Goal: Information Seeking & Learning: Learn about a topic

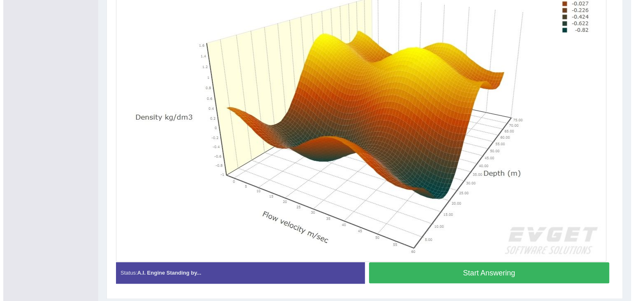
scroll to position [239, 0]
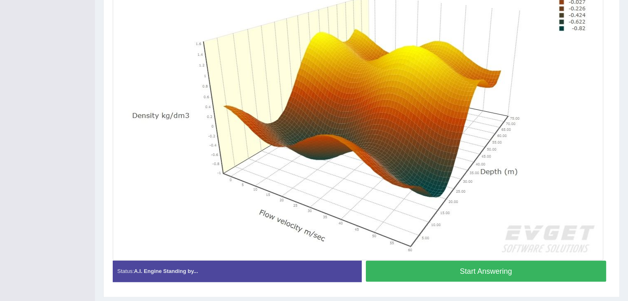
click at [627, 6] on div "Home Practice Speaking: Describe Image Density, Depth and Flow Velocity * Remem…" at bounding box center [361, 32] width 533 height 543
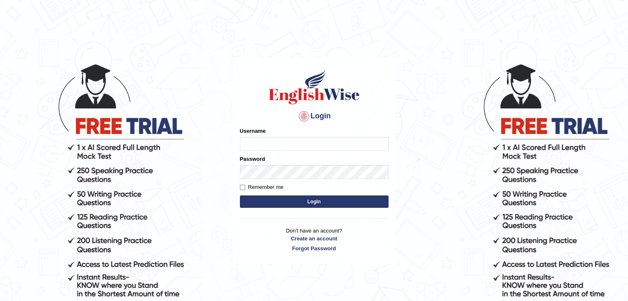
type input "gurvinder_newzealand"
click at [350, 202] on button "Login" at bounding box center [314, 202] width 149 height 12
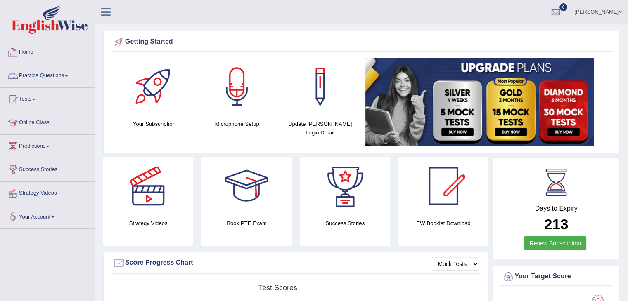
click at [63, 78] on link "Practice Questions" at bounding box center [47, 74] width 94 height 21
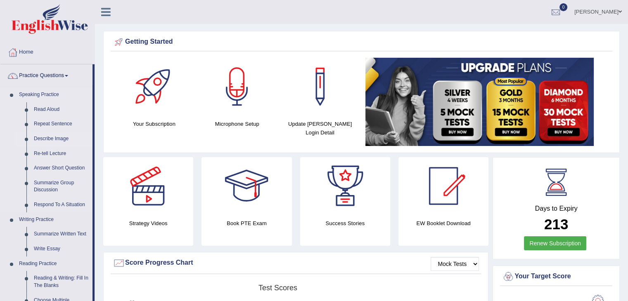
click at [55, 135] on link "Describe Image" at bounding box center [61, 139] width 62 height 15
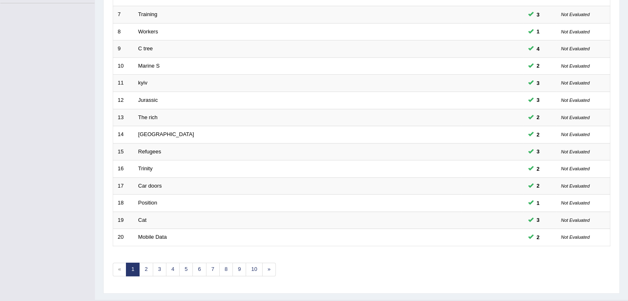
scroll to position [243, 0]
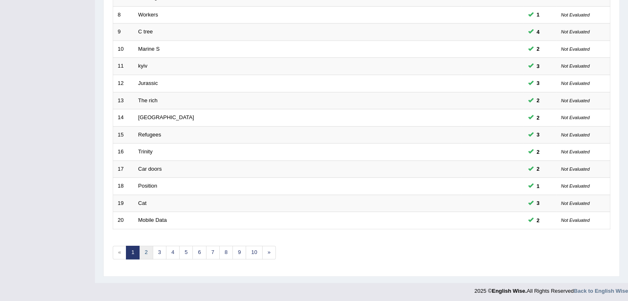
click at [144, 253] on link "2" at bounding box center [146, 253] width 14 height 14
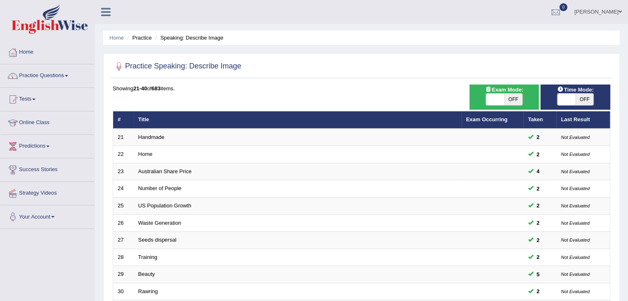
scroll to position [243, 0]
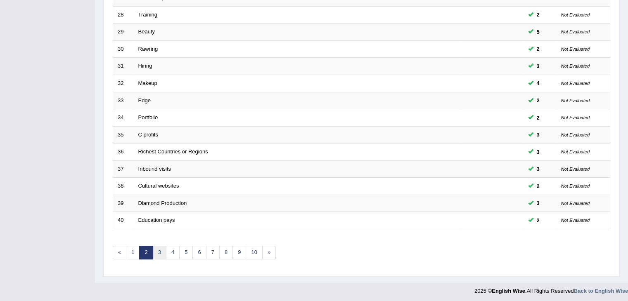
click at [161, 252] on link "3" at bounding box center [160, 253] width 14 height 14
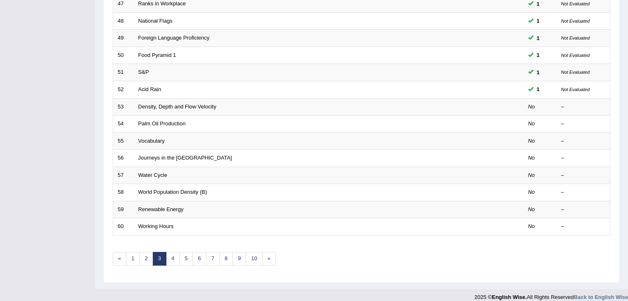
scroll to position [243, 0]
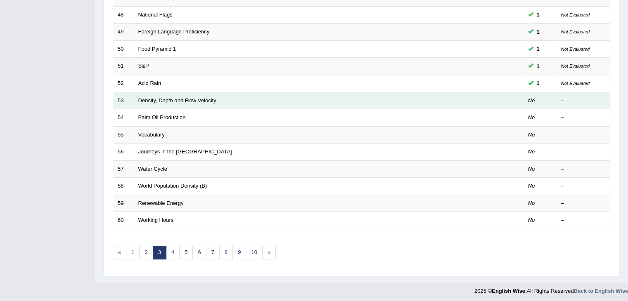
click at [185, 93] on td "Density, Depth and Flow Velocity" at bounding box center [298, 100] width 328 height 17
click at [186, 97] on link "Density, Depth and Flow Velocity" at bounding box center [177, 100] width 78 height 6
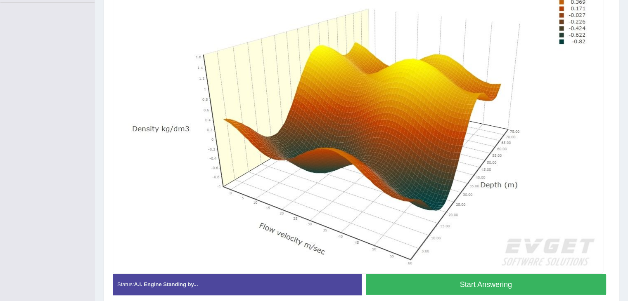
scroll to position [232, 0]
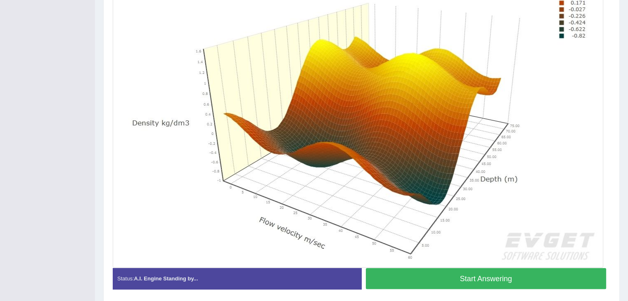
click at [557, 277] on button "Start Answering" at bounding box center [486, 278] width 241 height 21
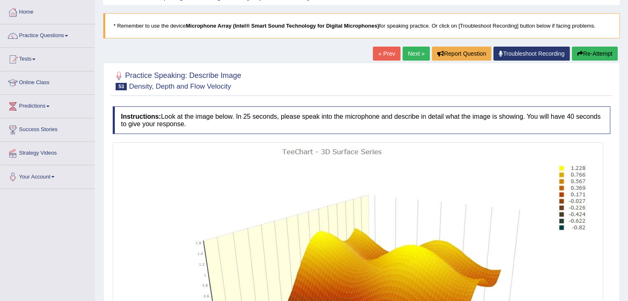
scroll to position [33, 0]
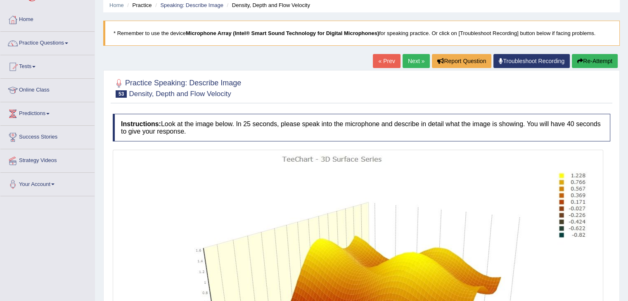
click at [589, 63] on button "Re-Attempt" at bounding box center [595, 61] width 46 height 14
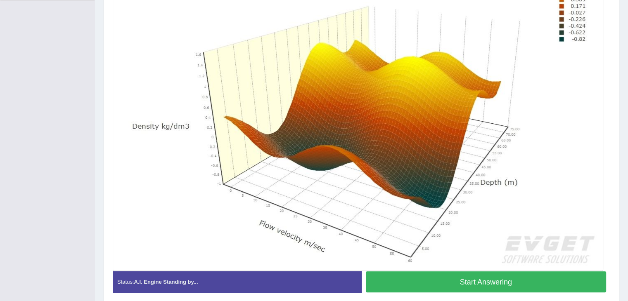
scroll to position [231, 0]
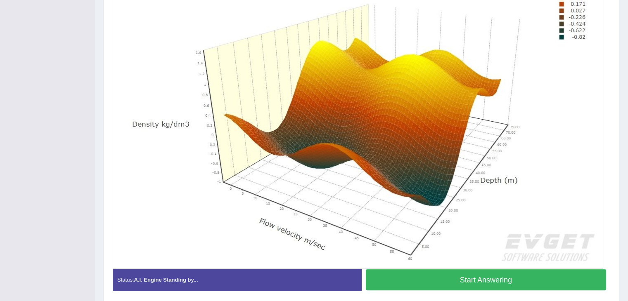
click at [534, 280] on button "Start Answering" at bounding box center [486, 280] width 241 height 21
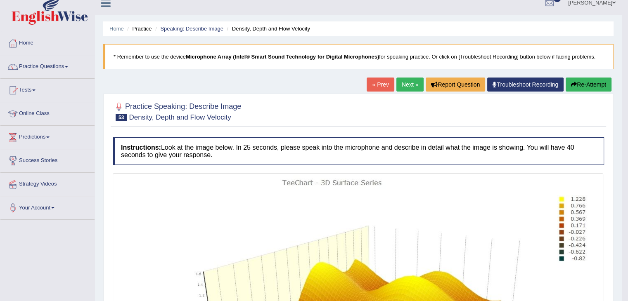
scroll to position [0, 0]
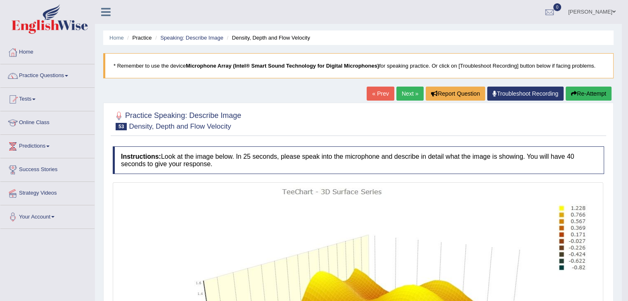
click at [593, 95] on button "Re-Attempt" at bounding box center [589, 94] width 46 height 14
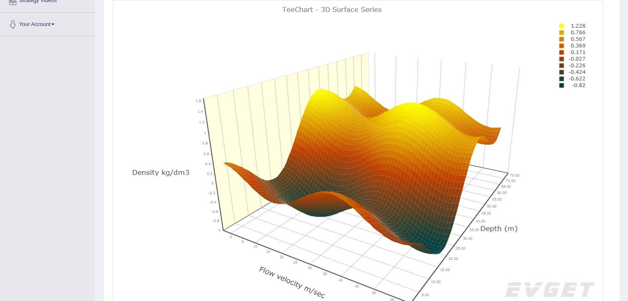
scroll to position [226, 0]
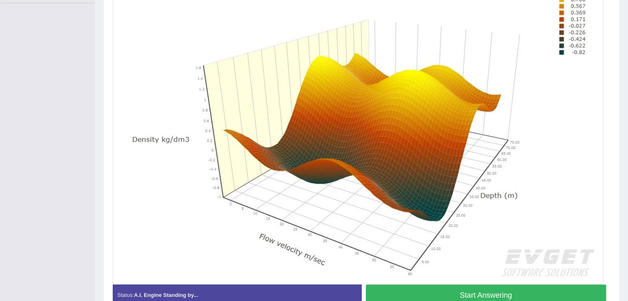
click at [548, 296] on button "Start Answering" at bounding box center [486, 295] width 241 height 21
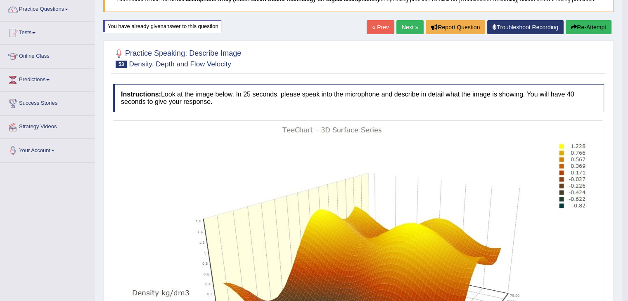
scroll to position [28, 0]
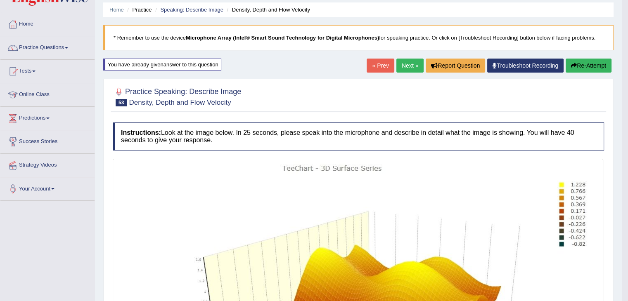
click at [411, 65] on link "Next »" at bounding box center [409, 66] width 27 height 14
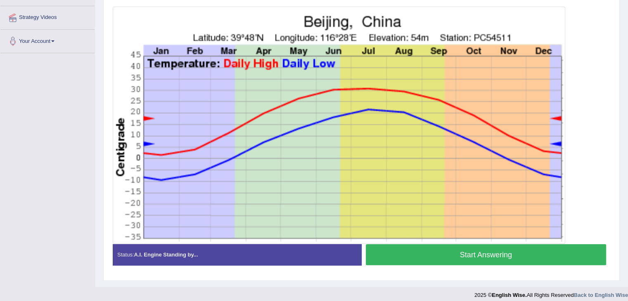
scroll to position [181, 0]
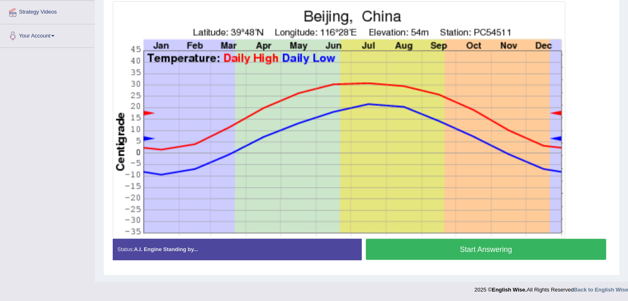
click at [518, 248] on button "Start Answering" at bounding box center [486, 249] width 241 height 21
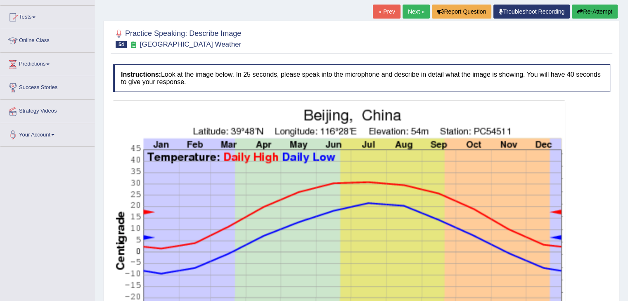
scroll to position [49, 0]
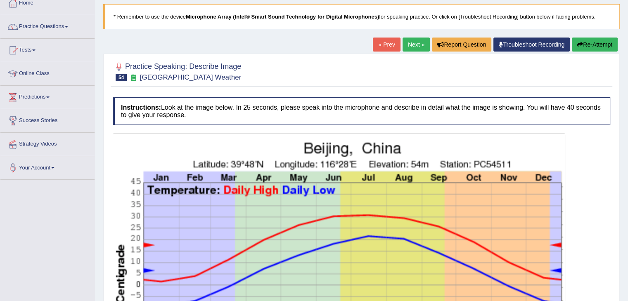
click at [599, 43] on button "Re-Attempt" at bounding box center [595, 45] width 46 height 14
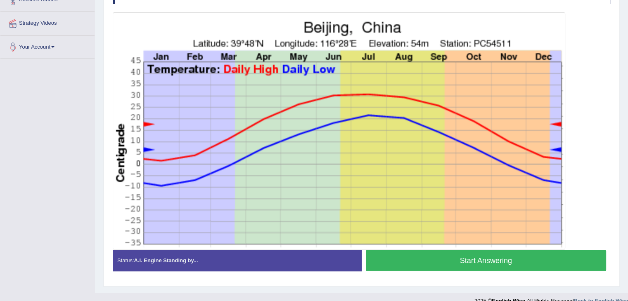
scroll to position [181, 0]
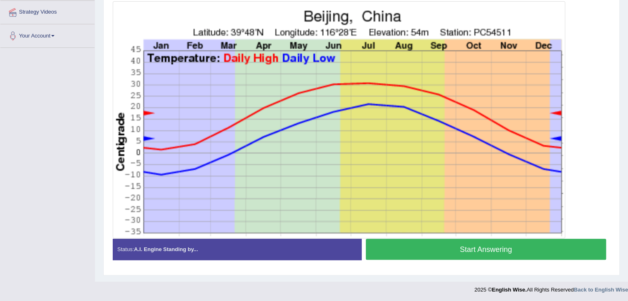
click at [521, 248] on button "Start Answering" at bounding box center [486, 249] width 241 height 21
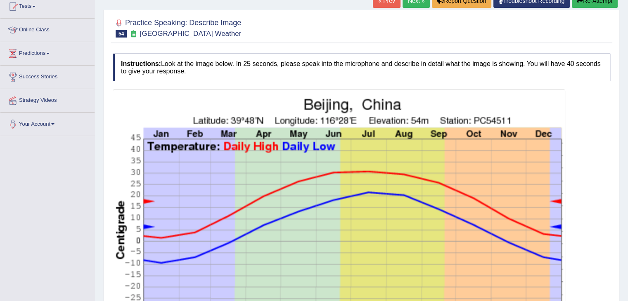
scroll to position [43, 0]
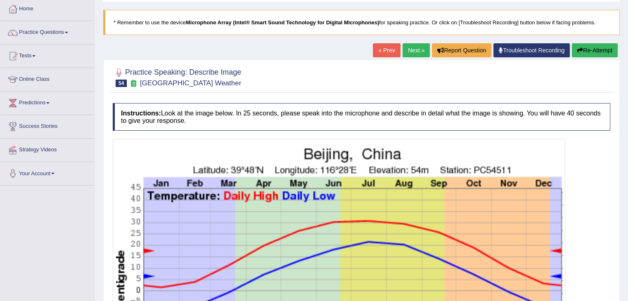
click at [586, 48] on button "Re-Attempt" at bounding box center [595, 50] width 46 height 14
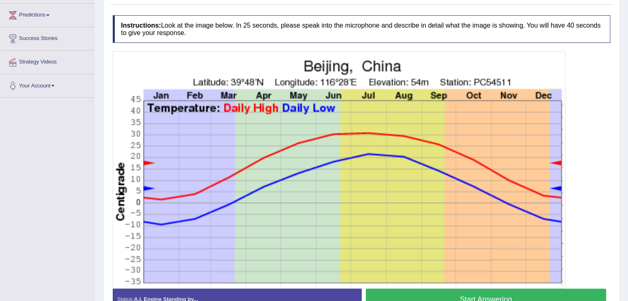
scroll to position [148, 0]
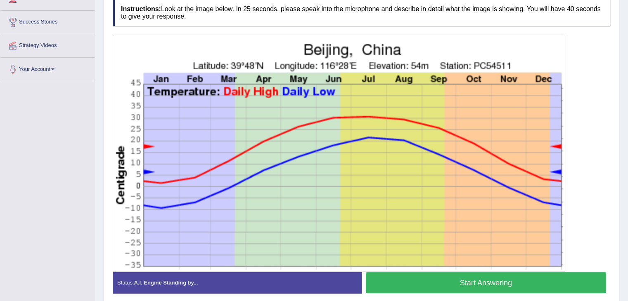
click at [510, 288] on button "Start Answering" at bounding box center [486, 282] width 241 height 21
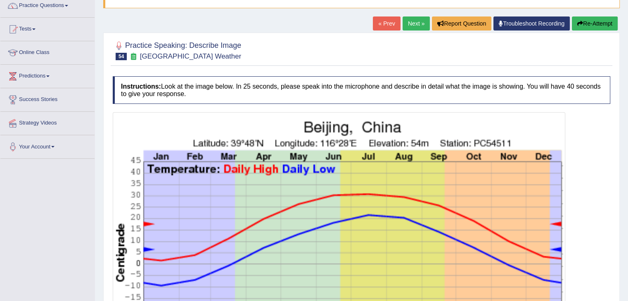
scroll to position [65, 0]
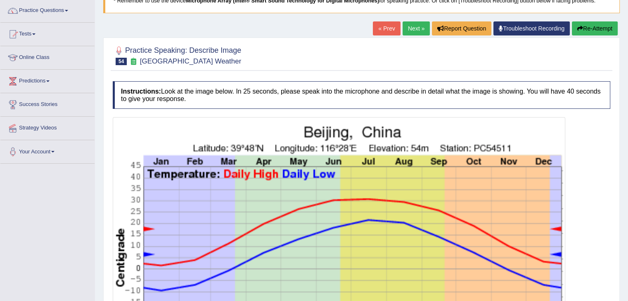
click at [603, 29] on button "Re-Attempt" at bounding box center [595, 28] width 46 height 14
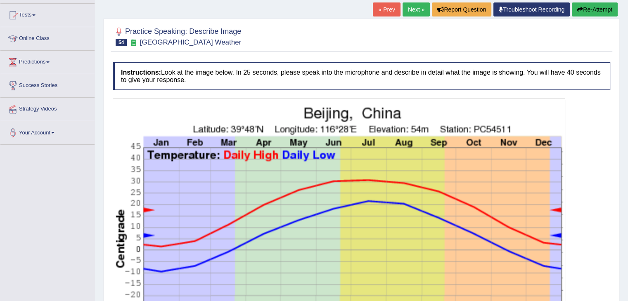
scroll to position [139, 0]
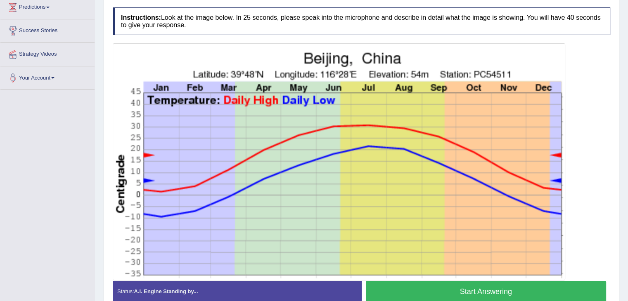
click at [532, 286] on button "Start Answering" at bounding box center [486, 291] width 241 height 21
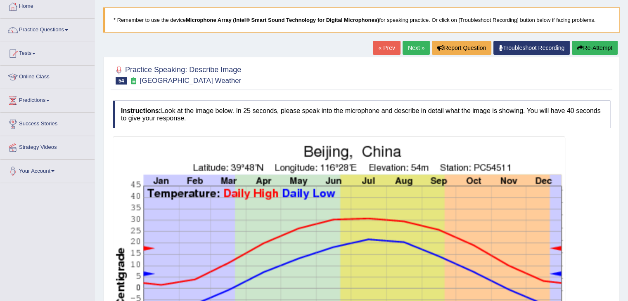
scroll to position [13, 0]
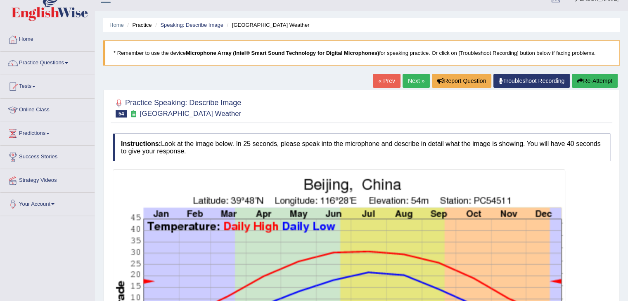
click at [593, 80] on button "Re-Attempt" at bounding box center [595, 81] width 46 height 14
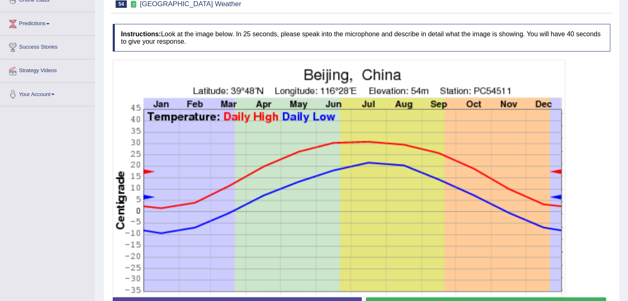
scroll to position [156, 0]
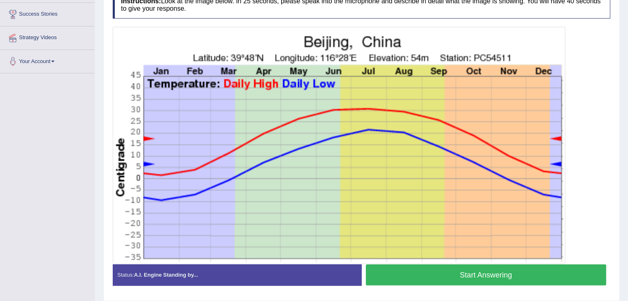
click at [486, 270] on button "Start Answering" at bounding box center [486, 275] width 241 height 21
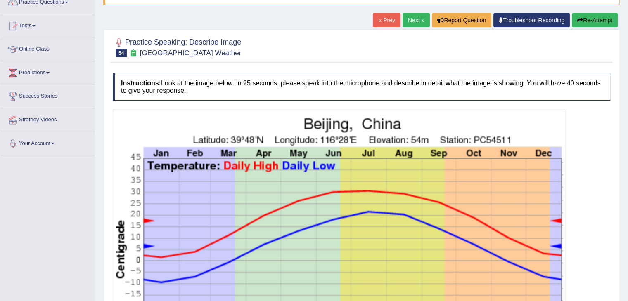
scroll to position [68, 0]
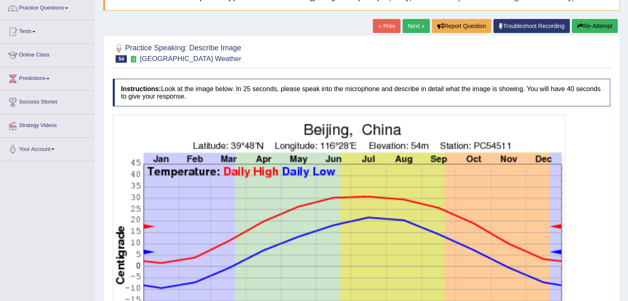
click at [608, 28] on button "Re-Attempt" at bounding box center [595, 26] width 46 height 14
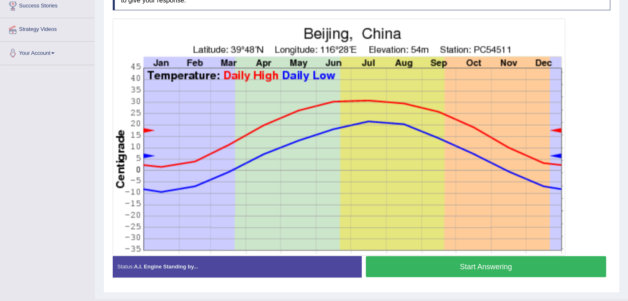
scroll to position [181, 0]
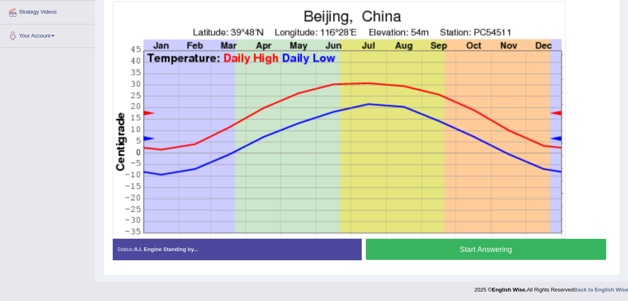
click at [514, 257] on button "Start Answering" at bounding box center [486, 249] width 241 height 21
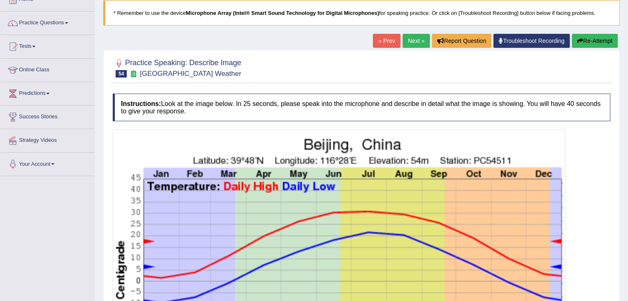
scroll to position [56, 0]
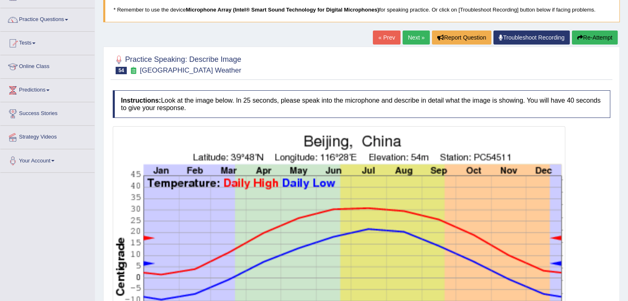
click at [594, 40] on button "Re-Attempt" at bounding box center [595, 38] width 46 height 14
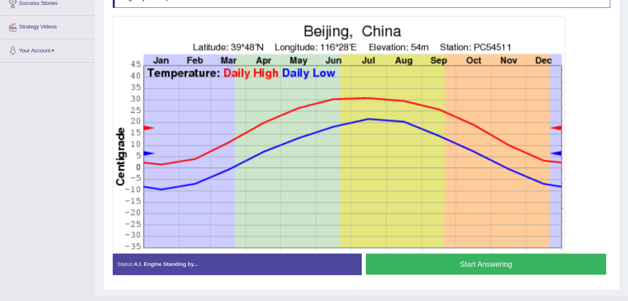
scroll to position [181, 0]
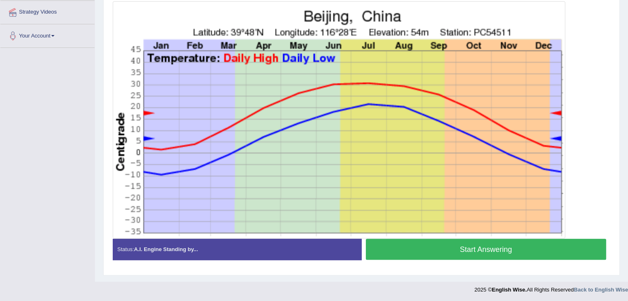
click at [456, 247] on button "Start Answering" at bounding box center [486, 249] width 241 height 21
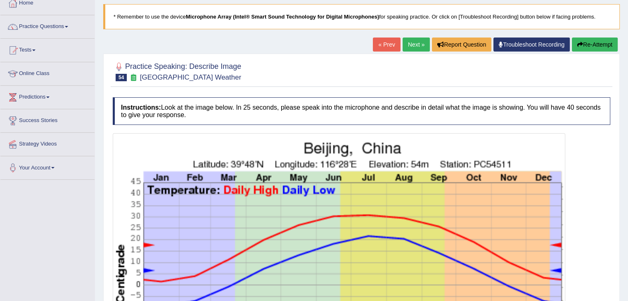
scroll to position [33, 0]
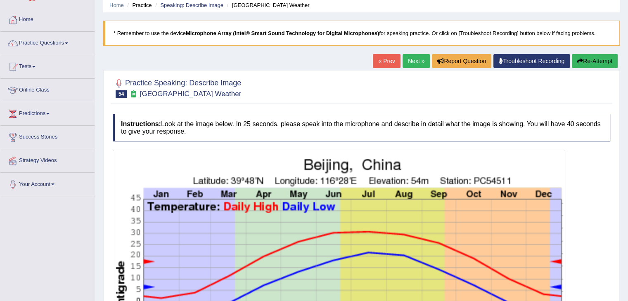
click at [592, 60] on button "Re-Attempt" at bounding box center [595, 61] width 46 height 14
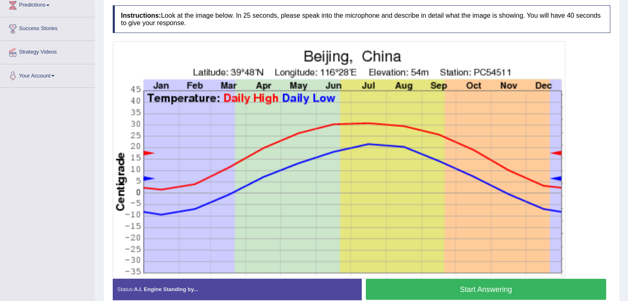
scroll to position [144, 0]
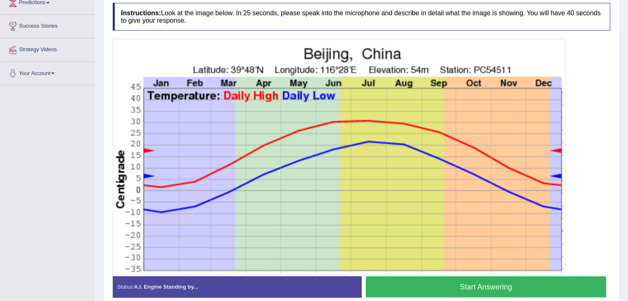
click at [455, 286] on button "Start Answering" at bounding box center [486, 287] width 241 height 21
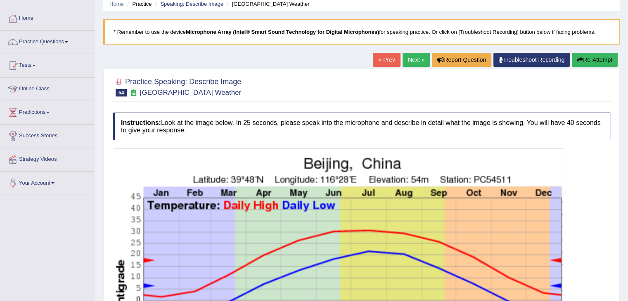
scroll to position [0, 0]
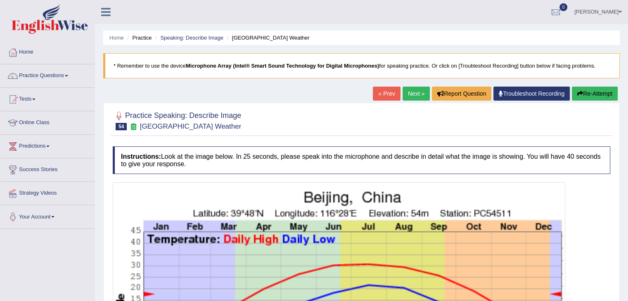
click at [596, 90] on button "Re-Attempt" at bounding box center [595, 94] width 46 height 14
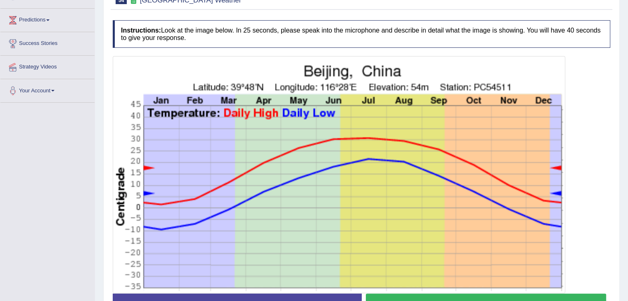
scroll to position [165, 0]
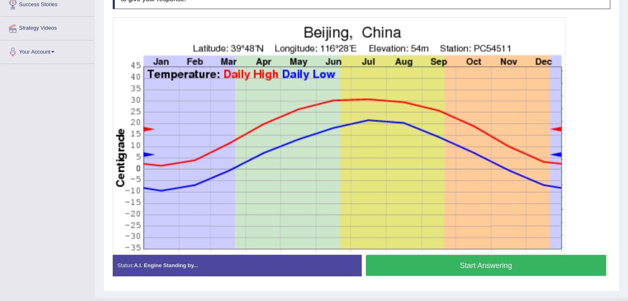
click at [487, 263] on button "Start Answering" at bounding box center [486, 265] width 241 height 21
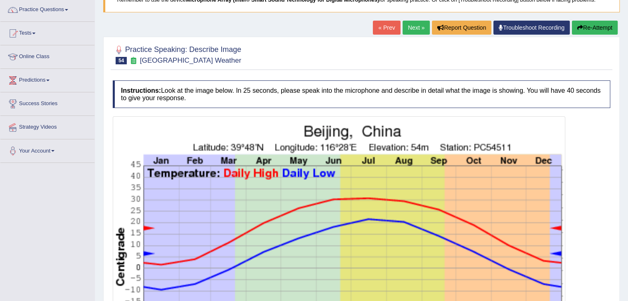
scroll to position [44, 0]
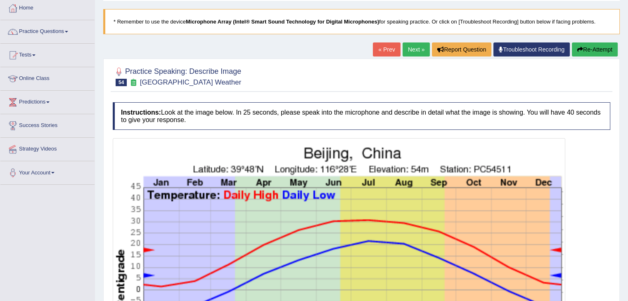
click at [594, 50] on button "Re-Attempt" at bounding box center [595, 50] width 46 height 14
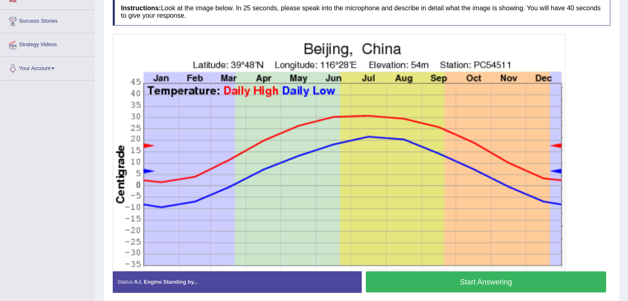
scroll to position [181, 0]
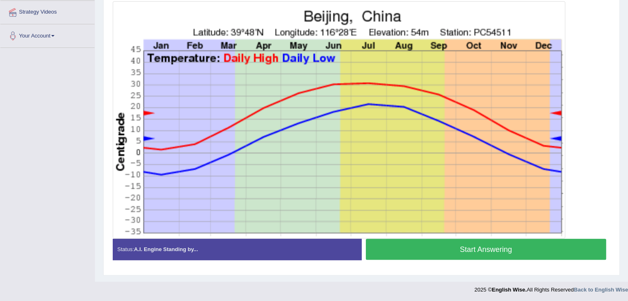
click at [515, 251] on button "Start Answering" at bounding box center [486, 249] width 241 height 21
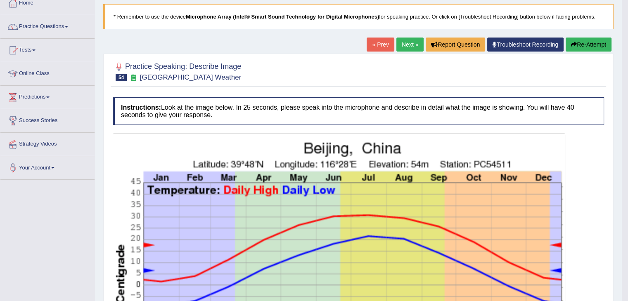
scroll to position [0, 0]
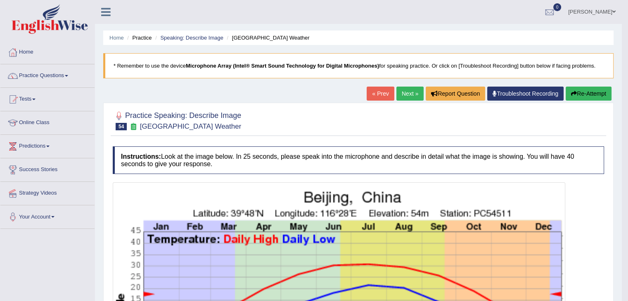
click at [571, 91] on icon "button" at bounding box center [574, 94] width 6 height 6
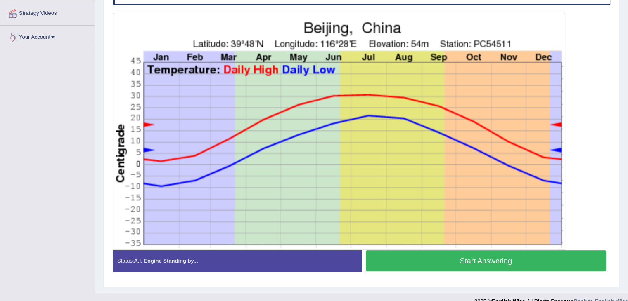
scroll to position [187, 0]
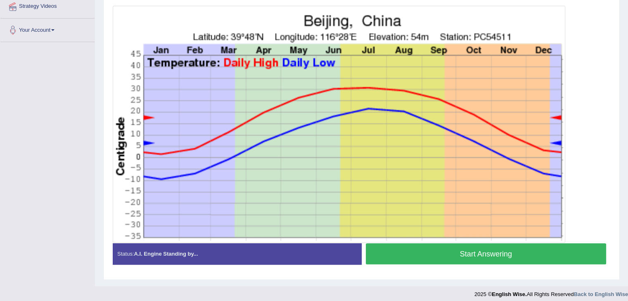
click at [431, 263] on div "Start Answering" at bounding box center [486, 255] width 249 height 23
click at [431, 262] on button "Start Answering" at bounding box center [486, 254] width 241 height 21
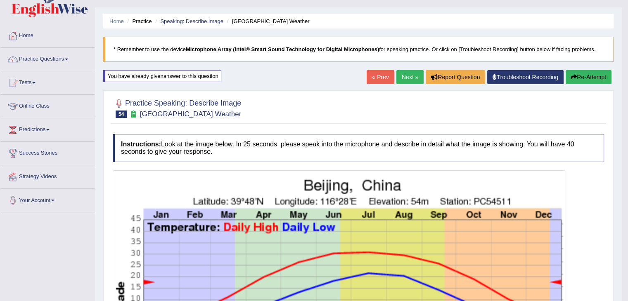
scroll to position [0, 0]
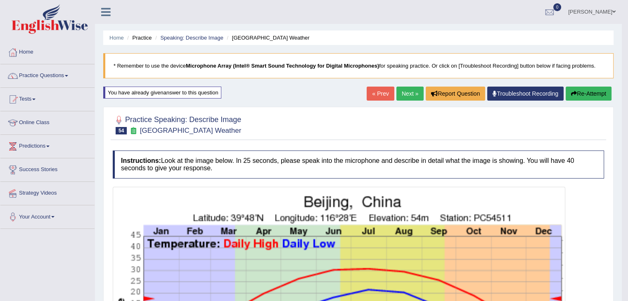
click at [408, 94] on link "Next »" at bounding box center [409, 94] width 27 height 14
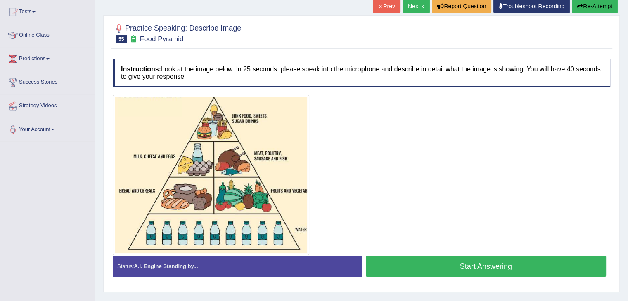
scroll to position [126, 0]
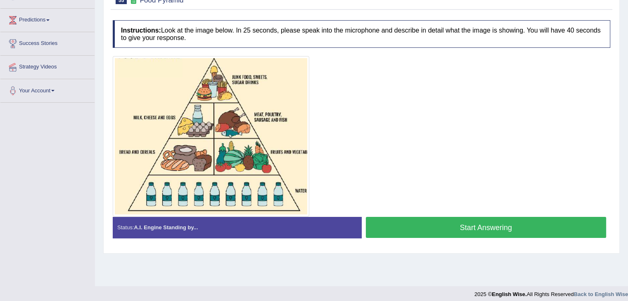
click at [458, 230] on button "Start Answering" at bounding box center [486, 227] width 241 height 21
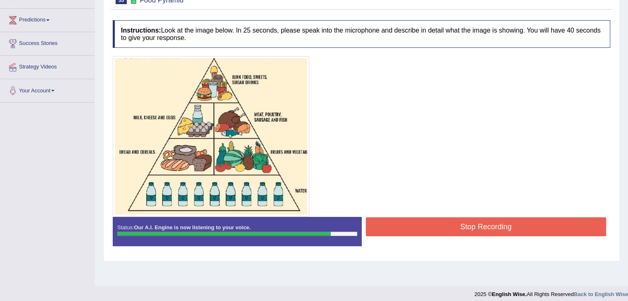
click at [458, 230] on button "Stop Recording" at bounding box center [486, 227] width 241 height 19
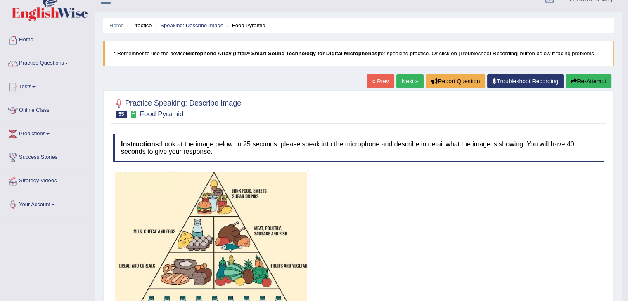
scroll to position [11, 0]
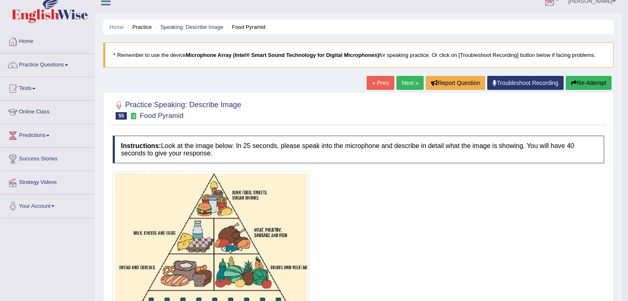
click at [584, 85] on button "Re-Attempt" at bounding box center [589, 83] width 46 height 14
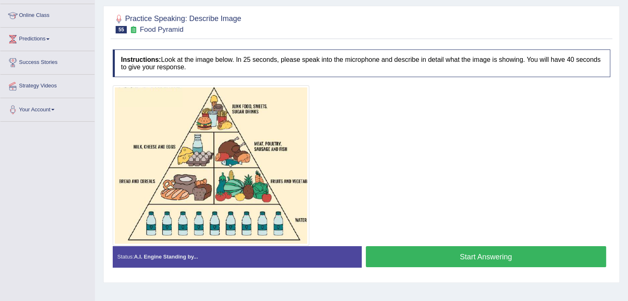
scroll to position [110, 0]
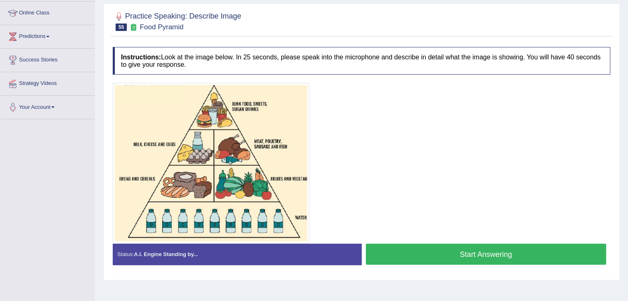
click at [414, 248] on button "Start Answering" at bounding box center [486, 254] width 241 height 21
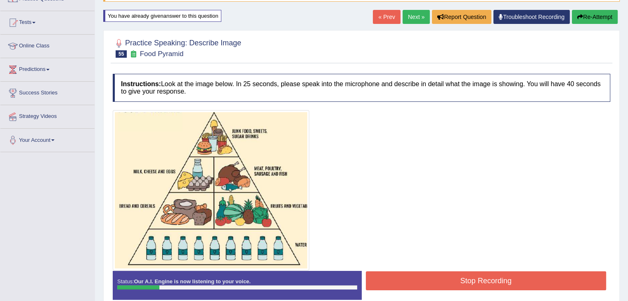
scroll to position [71, 0]
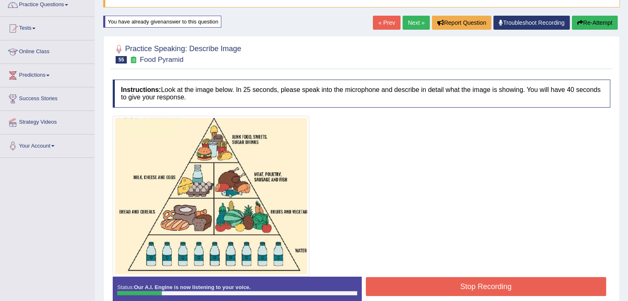
click at [586, 21] on button "Re-Attempt" at bounding box center [595, 23] width 46 height 14
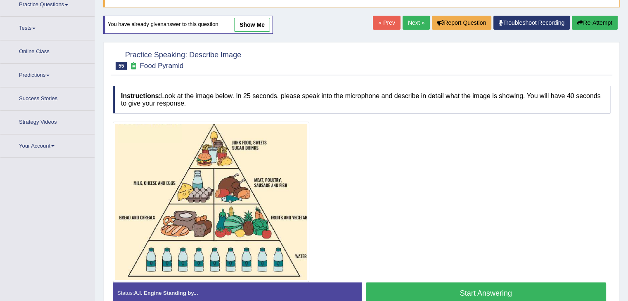
scroll to position [71, 0]
click at [472, 291] on button "Start Answering" at bounding box center [486, 293] width 241 height 21
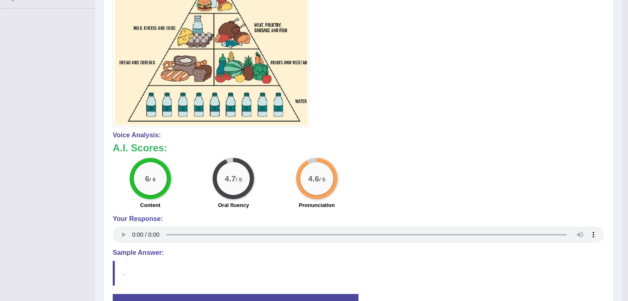
scroll to position [0, 0]
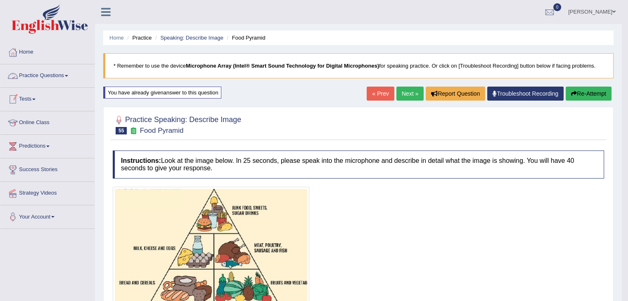
click at [70, 73] on link "Practice Questions" at bounding box center [47, 74] width 94 height 21
